Goal: Information Seeking & Learning: Learn about a topic

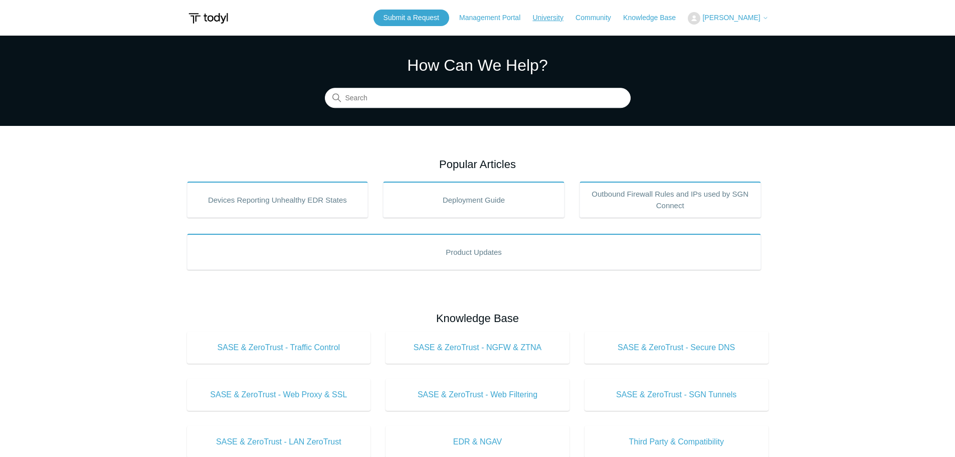
click at [566, 17] on link "University" at bounding box center [552, 18] width 41 height 11
click at [406, 102] on input "Search" at bounding box center [478, 98] width 306 height 20
type input "addigy"
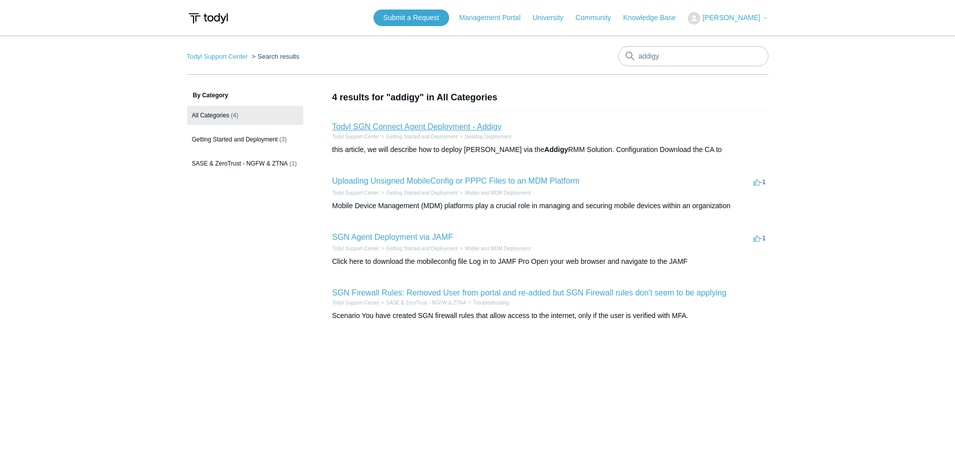
click at [399, 125] on link "Todyl SGN Connect Agent Deployment - Addigy" at bounding box center [416, 126] width 169 height 9
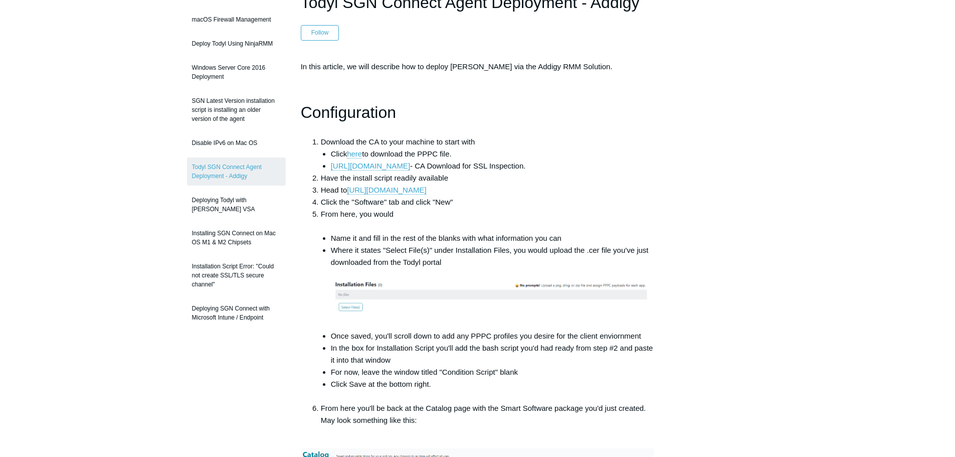
scroll to position [150, 0]
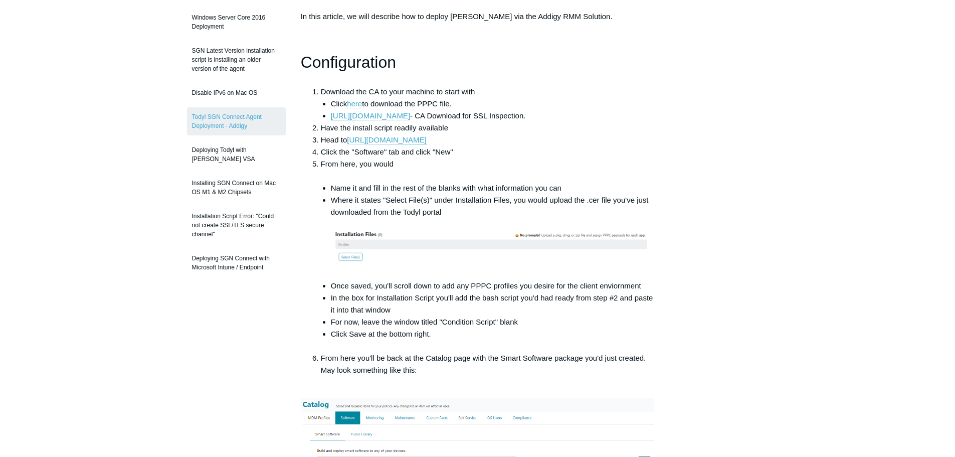
click at [361, 102] on link "here" at bounding box center [354, 103] width 15 height 9
click at [410, 115] on link "https://portal.todyl.com/certificate/GuardianCA.cer" at bounding box center [370, 115] width 79 height 9
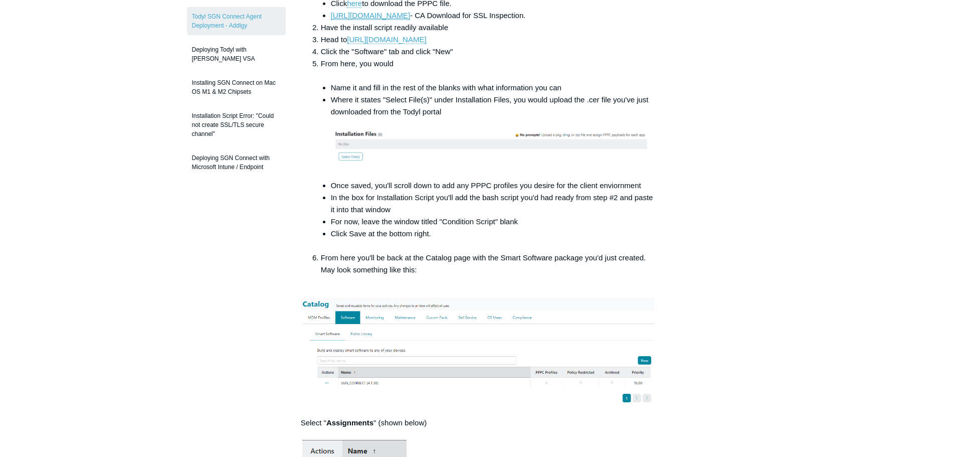
scroll to position [200, 0]
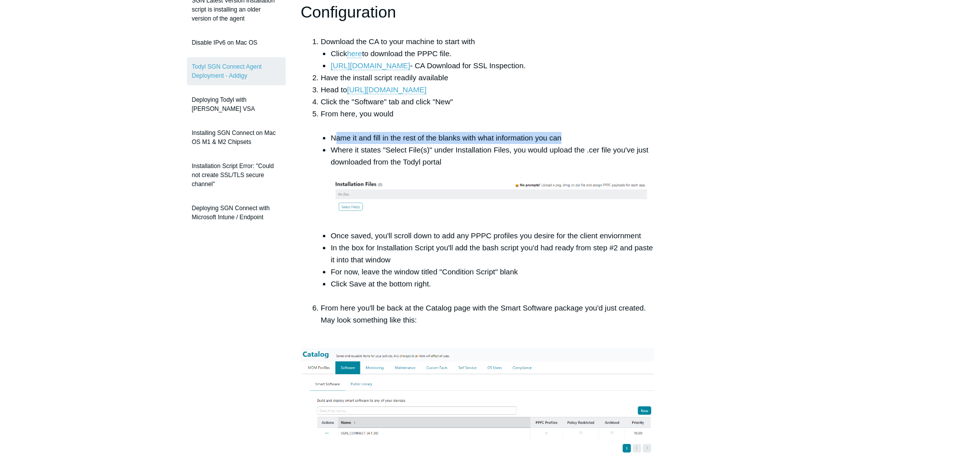
drag, startPoint x: 336, startPoint y: 139, endPoint x: 495, endPoint y: 146, distance: 159.6
click at [564, 140] on li "Name it and fill in the rest of the blanks with what information you can" at bounding box center [493, 138] width 324 height 12
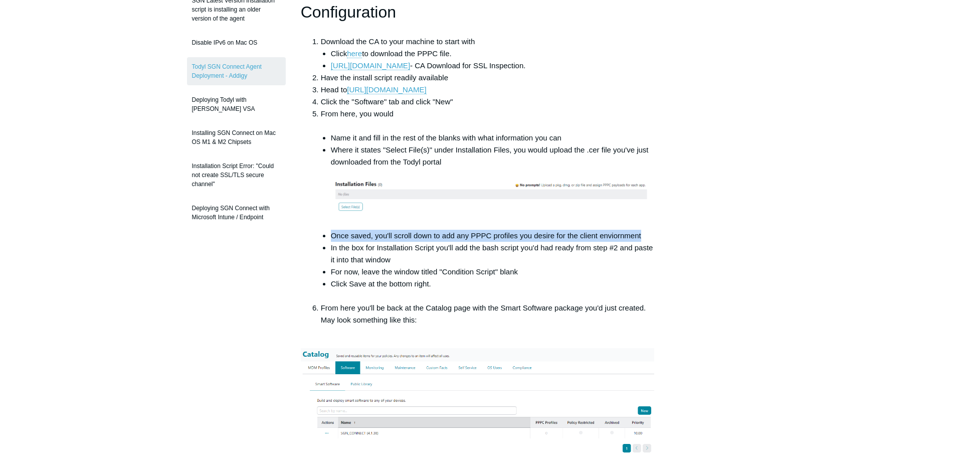
drag, startPoint x: 333, startPoint y: 235, endPoint x: 660, endPoint y: 241, distance: 326.4
click at [383, 78] on li "Have the install script readily available" at bounding box center [488, 78] width 334 height 12
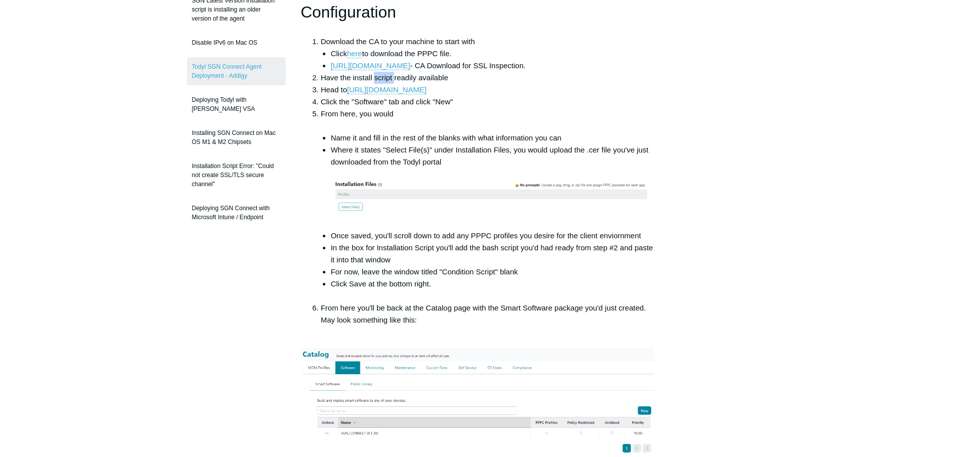
click at [383, 78] on li "Have the install script readily available" at bounding box center [488, 78] width 334 height 12
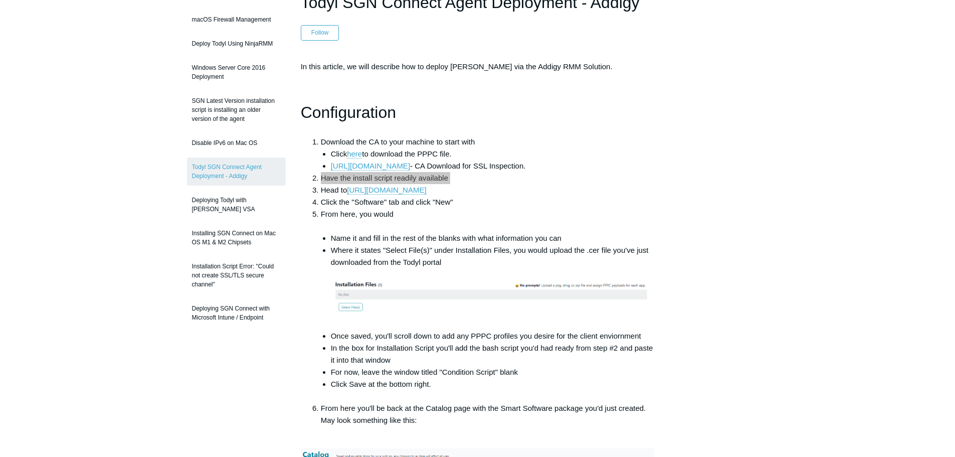
scroll to position [0, 0]
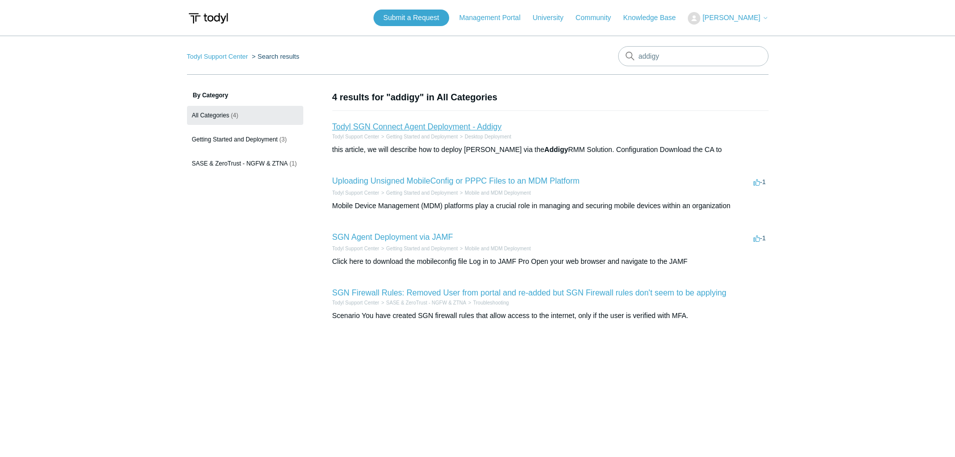
click at [424, 128] on link "Todyl SGN Connect Agent Deployment - Addigy" at bounding box center [416, 126] width 169 height 9
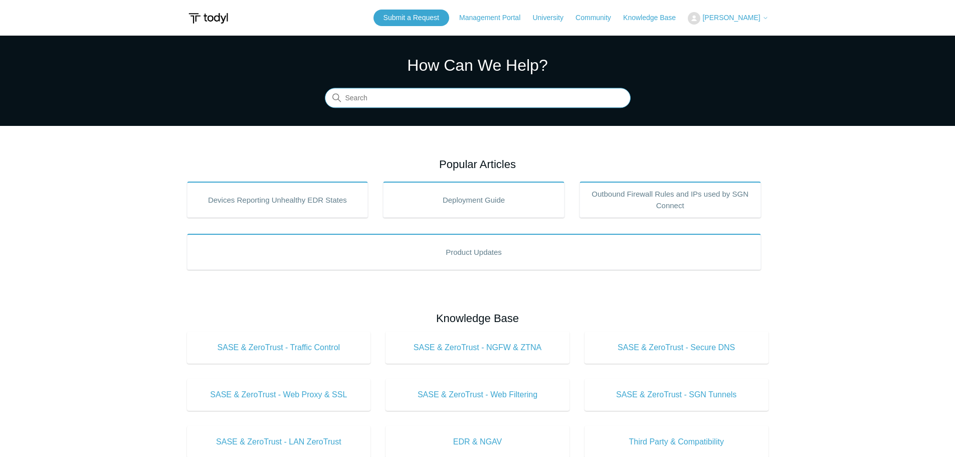
click at [436, 92] on input "Search" at bounding box center [478, 98] width 306 height 20
paste input "Snapdragon"
type input "Snapdragon"
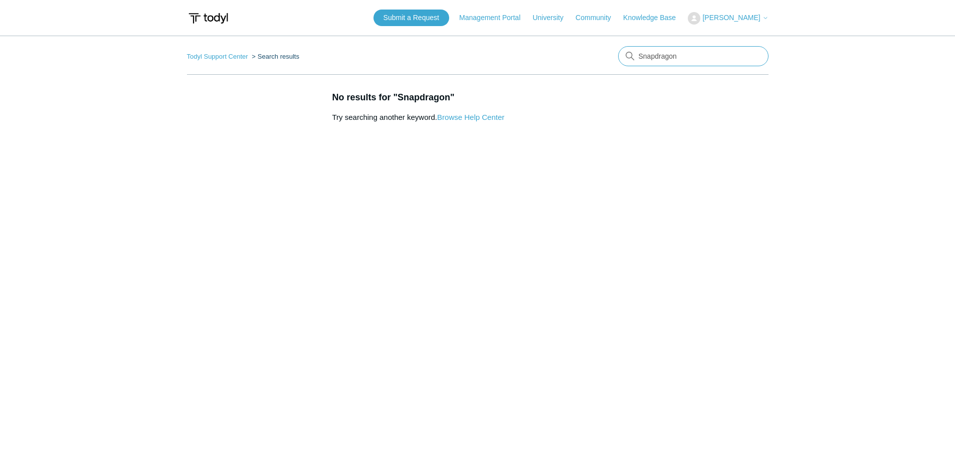
click at [681, 58] on input "Snapdragon" at bounding box center [693, 56] width 150 height 20
click at [676, 57] on input "Snapdragon" at bounding box center [693, 56] width 150 height 20
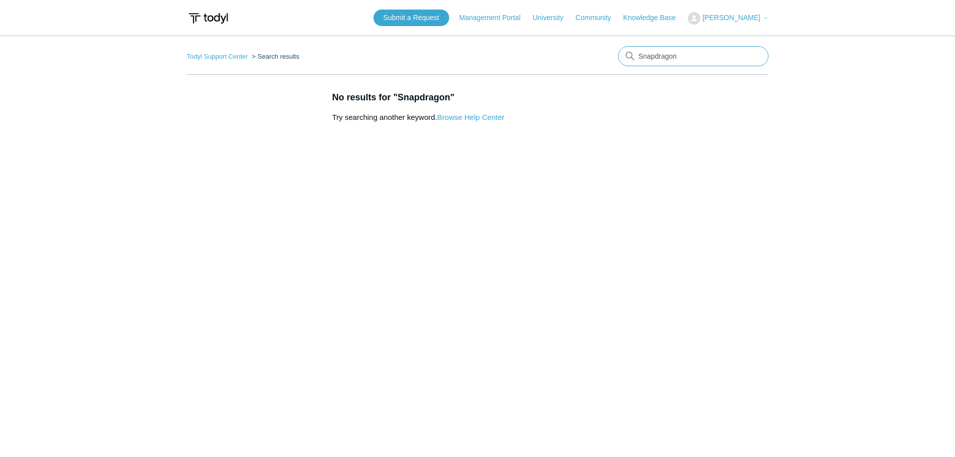
click at [676, 57] on input "Snapdragon" at bounding box center [693, 56] width 150 height 20
paste input "ARM"
type input "ARM"
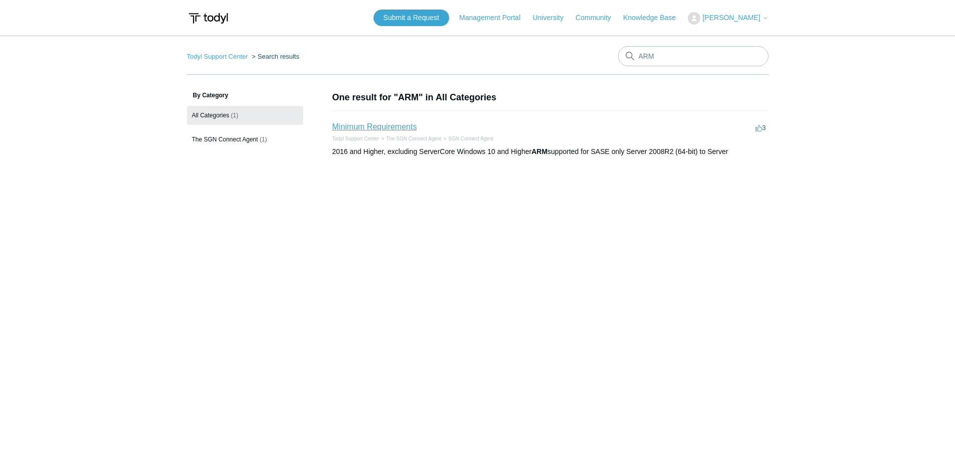
click at [395, 125] on link "Minimum Requirements" at bounding box center [374, 126] width 85 height 9
